Goal: Transaction & Acquisition: Book appointment/travel/reservation

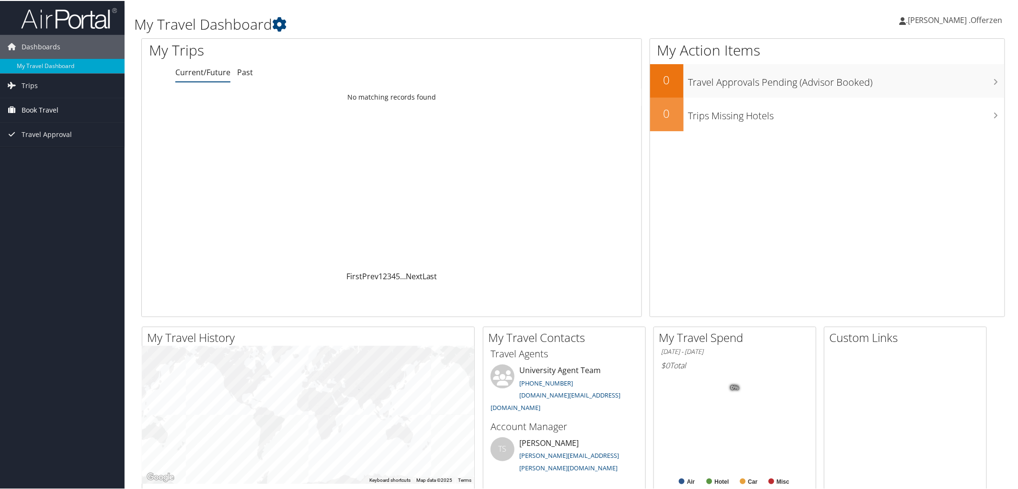
click at [40, 105] on span "Book Travel" at bounding box center [40, 109] width 37 height 24
click at [65, 155] on link "Book/Manage Online Trips" at bounding box center [62, 157] width 125 height 14
